Goal: Task Accomplishment & Management: Manage account settings

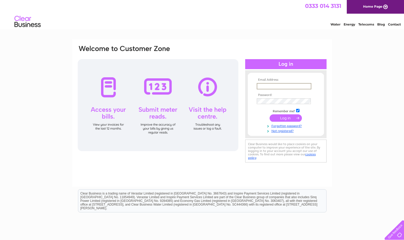
click at [275, 86] on input "text" at bounding box center [284, 86] width 55 height 6
click at [377, 58] on div "Email Address: Password:" at bounding box center [202, 157] width 404 height 237
click at [288, 87] on input "text" at bounding box center [284, 86] width 54 height 6
paste input "graeme.cliftoncoles@sustrans.org.uk"
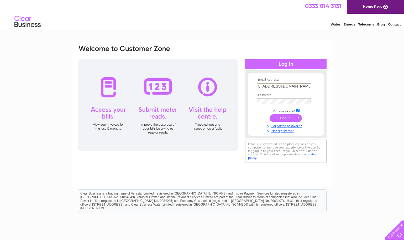
type input "graeme.cliftoncoles@sustrans.org.uk"
click at [287, 118] on input "submit" at bounding box center [286, 117] width 32 height 7
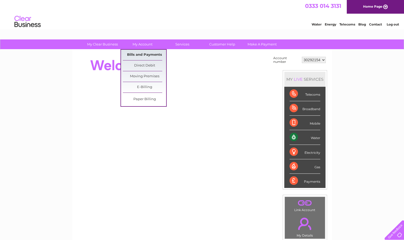
click at [147, 54] on link "Bills and Payments" at bounding box center [144, 55] width 43 height 11
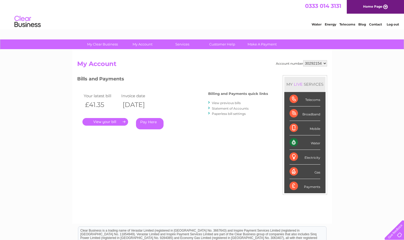
click at [107, 121] on link "." at bounding box center [105, 122] width 46 height 8
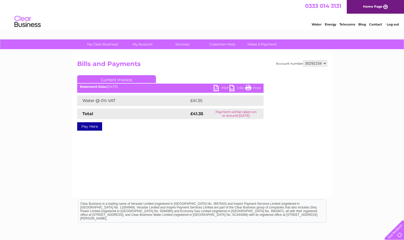
click at [222, 86] on link "PDF" at bounding box center [222, 89] width 16 height 8
